Goal: Transaction & Acquisition: Purchase product/service

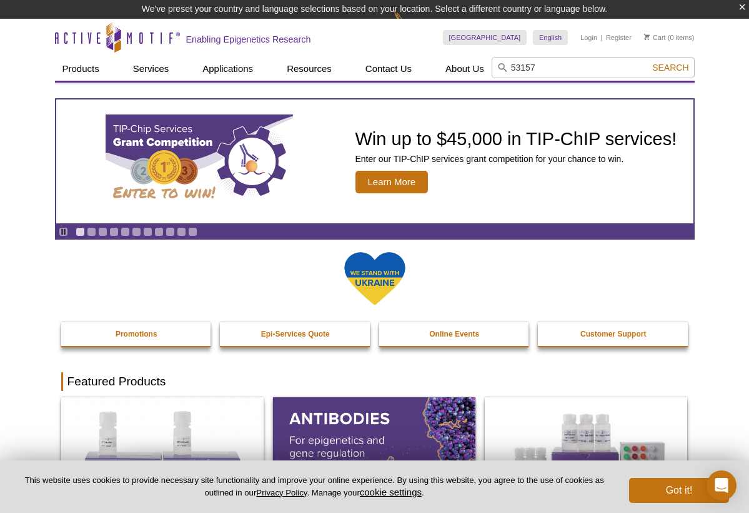
type input "53157"
click at [665, 69] on span "Search" at bounding box center [671, 68] width 36 height 10
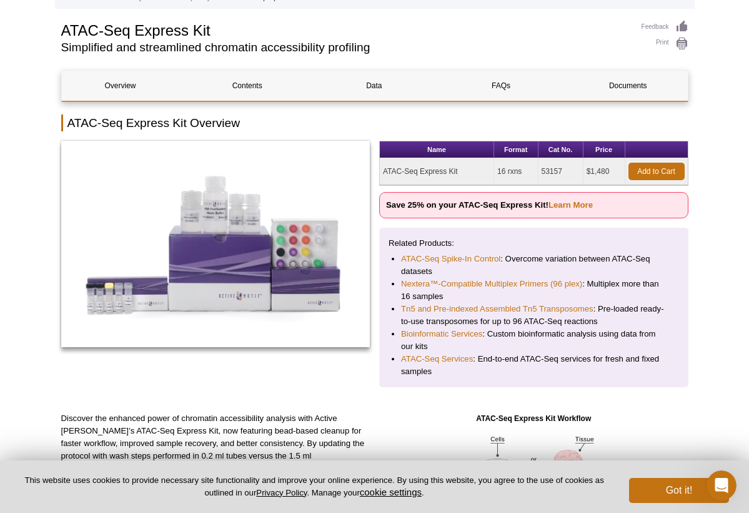
click at [403, 171] on td "ATAC-Seq Express Kit" at bounding box center [437, 171] width 114 height 27
drag, startPoint x: 460, startPoint y: 171, endPoint x: 383, endPoint y: 174, distance: 76.9
click at [383, 174] on td "ATAC-Seq Express Kit" at bounding box center [437, 171] width 114 height 27
copy td "ATAC-Seq Express Kit"
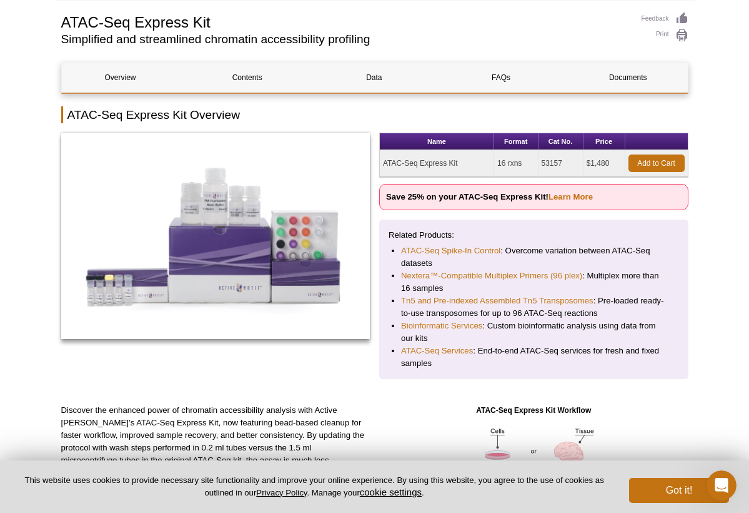
scroll to position [72, 0]
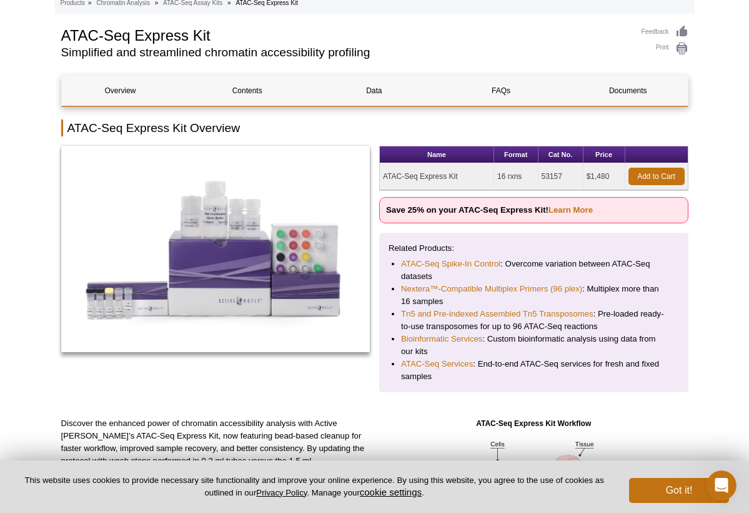
drag, startPoint x: 568, startPoint y: 176, endPoint x: 541, endPoint y: 176, distance: 26.9
click at [541, 176] on td "53157" at bounding box center [561, 176] width 45 height 27
copy td "53157"
drag, startPoint x: 611, startPoint y: 175, endPoint x: 591, endPoint y: 177, distance: 19.5
click at [591, 177] on td "$1,480" at bounding box center [605, 176] width 42 height 27
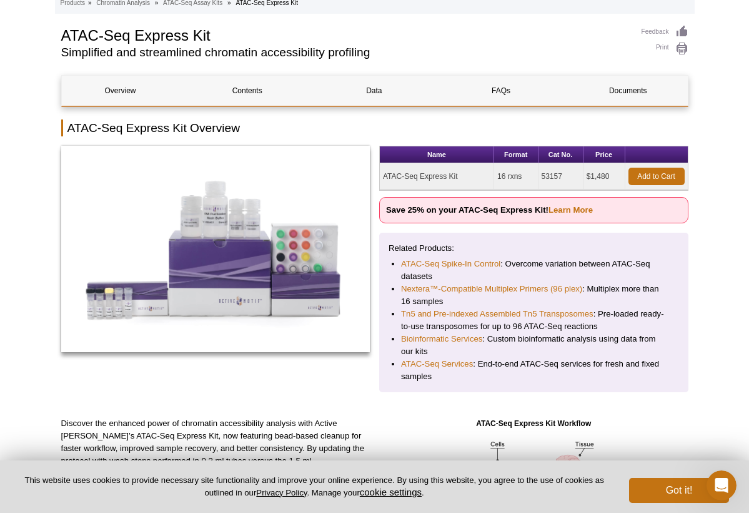
copy td "1,480"
click at [649, 173] on link "Add to Cart" at bounding box center [657, 177] width 56 height 18
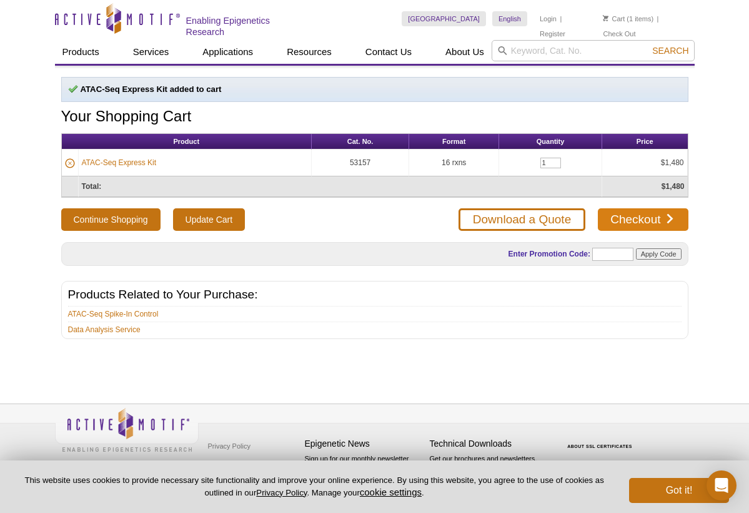
click at [634, 224] on link "Checkout" at bounding box center [643, 219] width 90 height 23
click at [117, 159] on link "ATAC-Seq Express Kit" at bounding box center [119, 162] width 75 height 11
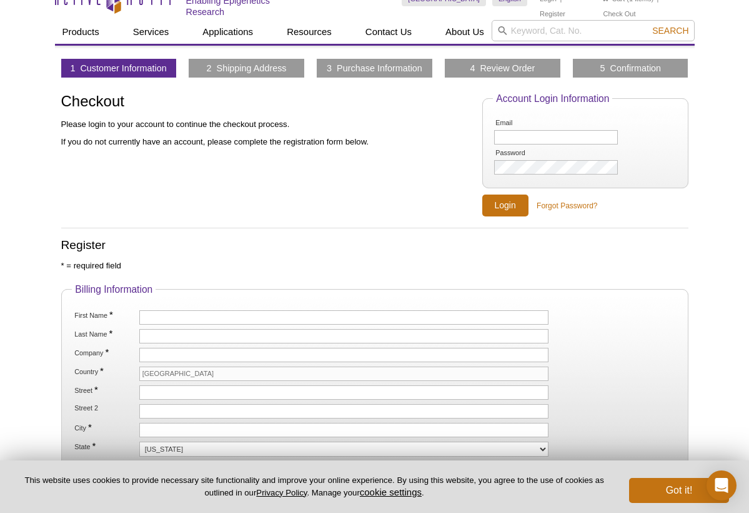
scroll to position [19, 0]
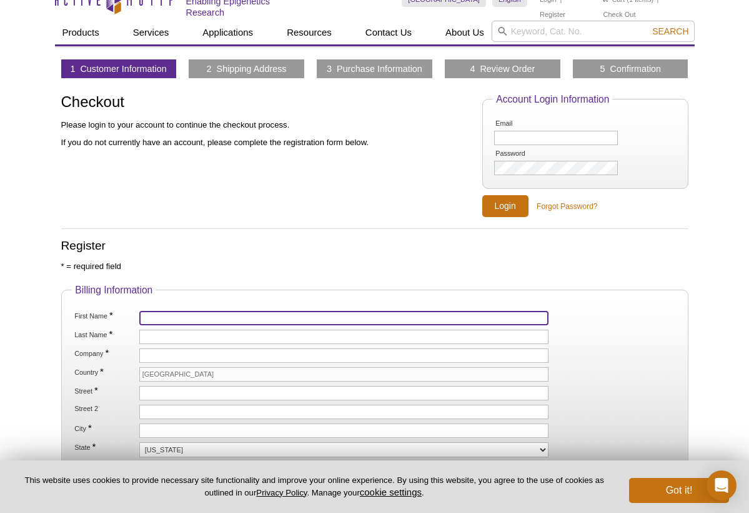
click at [170, 313] on input "First Name *" at bounding box center [344, 318] width 410 height 14
type input "Yon"
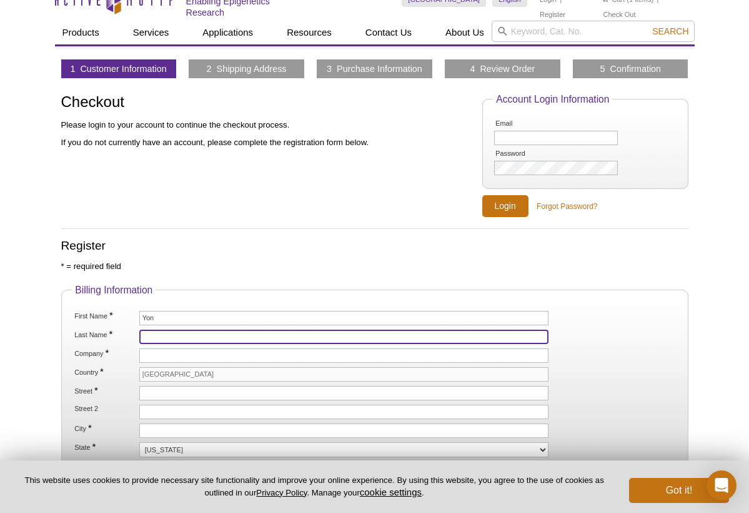
click at [144, 335] on input "Last Name *" at bounding box center [344, 336] width 410 height 14
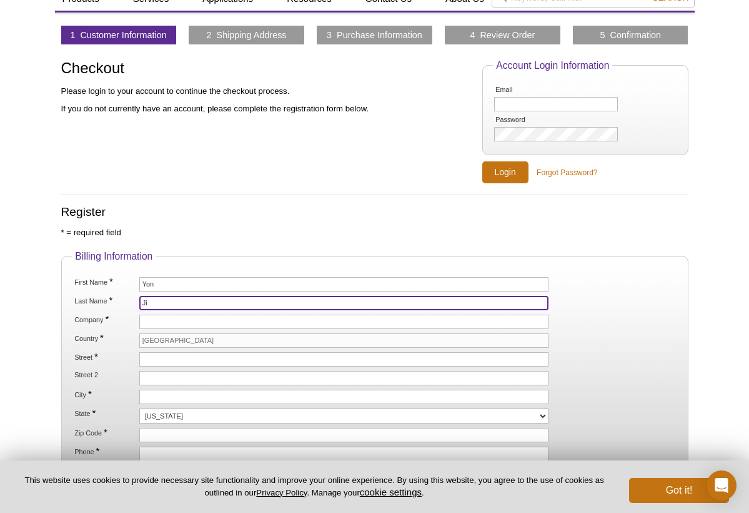
scroll to position [54, 0]
type input "Ji"
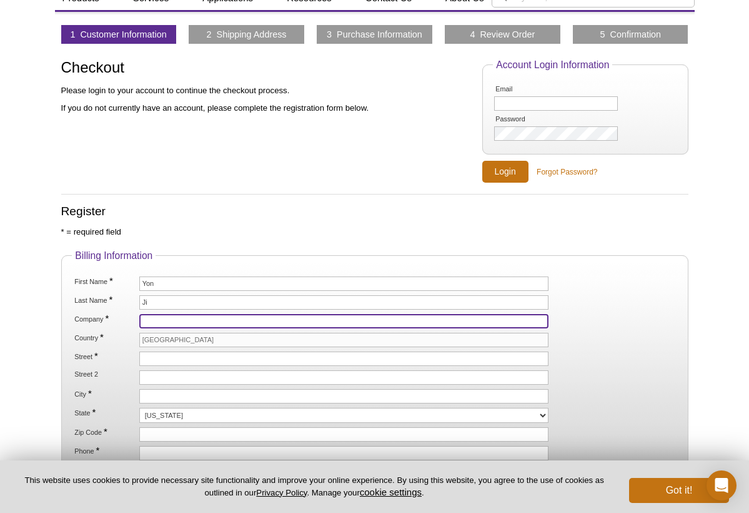
click at [164, 320] on input "Company *" at bounding box center [344, 321] width 410 height 14
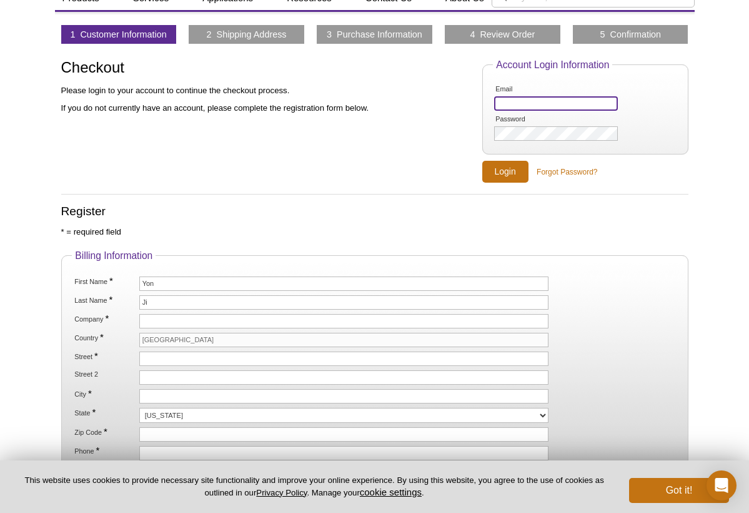
click at [522, 106] on input "Email" at bounding box center [555, 103] width 123 height 14
type input "[EMAIL_ADDRESS][DOMAIN_NAME]"
click at [515, 166] on input "Login" at bounding box center [506, 172] width 46 height 22
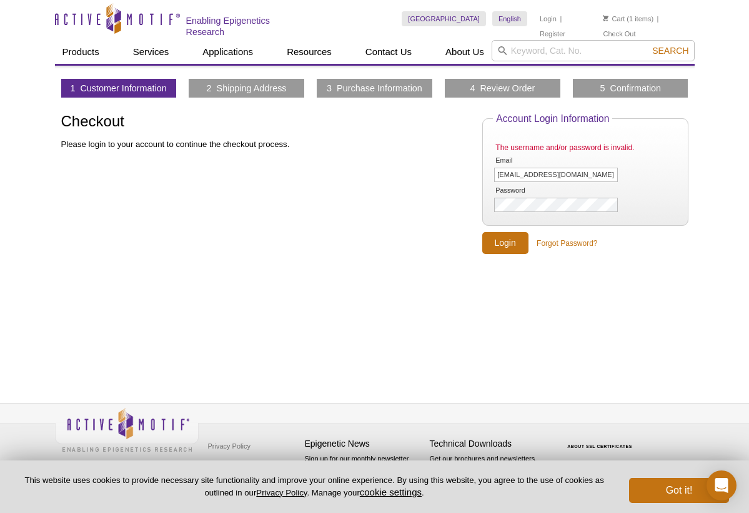
click at [133, 86] on link "1 Customer Information" at bounding box center [118, 88] width 96 height 11
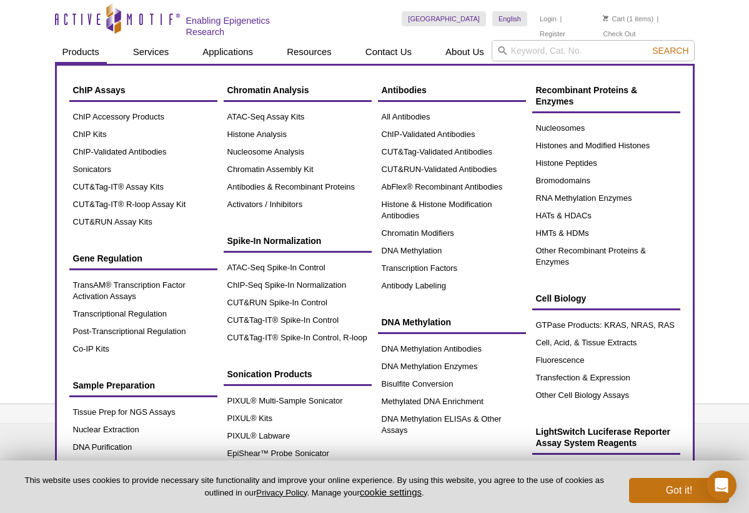
click at [81, 49] on link "Products" at bounding box center [81, 52] width 52 height 24
click at [74, 52] on link "Products" at bounding box center [81, 52] width 52 height 24
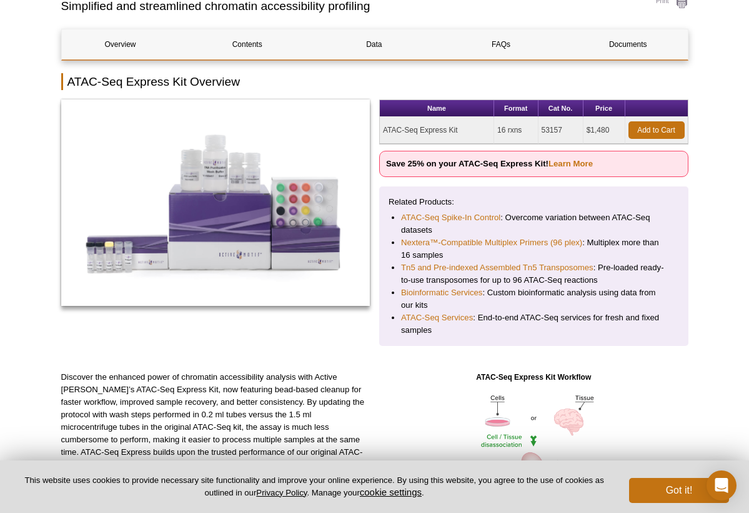
drag, startPoint x: 467, startPoint y: 128, endPoint x: 381, endPoint y: 127, distance: 85.6
click at [381, 127] on td "ATAC-Seq Express Kit" at bounding box center [437, 130] width 114 height 27
copy td "ATAC-Seq Express Kit"
click at [70, 2] on h2 "Simplified and streamlined chromatin accessibility profiling" at bounding box center [345, 6] width 568 height 11
